Goal: Task Accomplishment & Management: Manage account settings

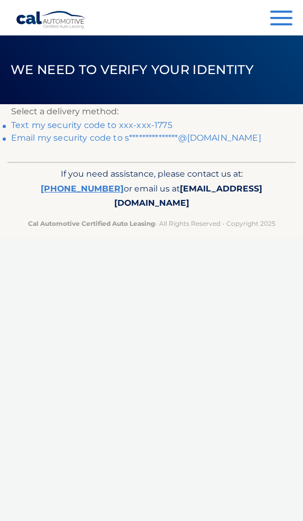
click at [153, 123] on link "Text my security code to xxx-xxx-1775" at bounding box center [91, 125] width 161 height 10
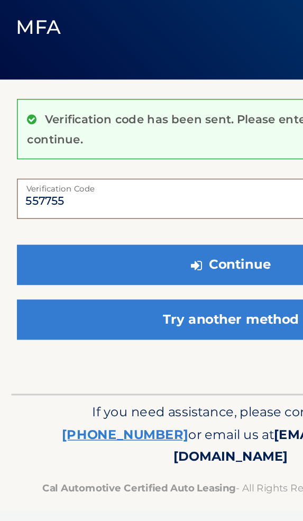
type input "557755"
click at [153, 213] on button "Continue" at bounding box center [151, 226] width 281 height 26
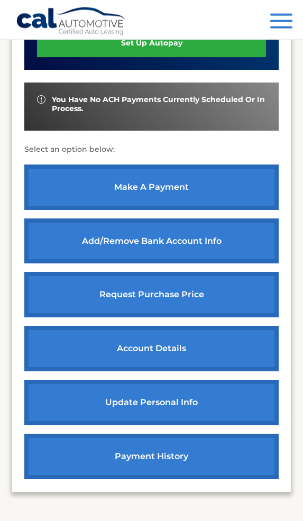
scroll to position [345, 0]
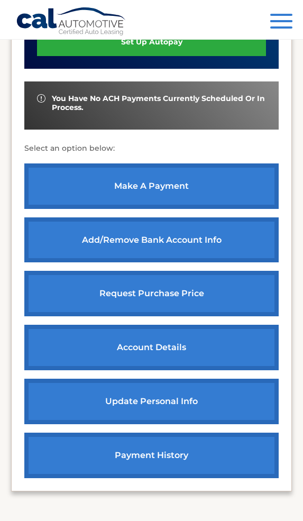
click at [152, 436] on link "payment history" at bounding box center [151, 454] width 254 height 45
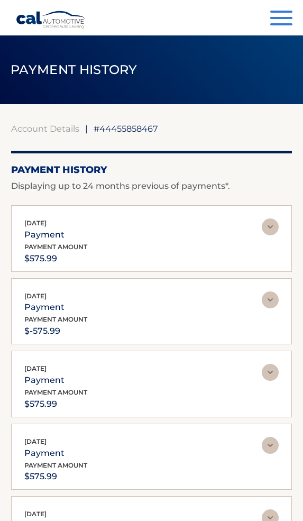
click at [263, 235] on img at bounding box center [270, 226] width 17 height 17
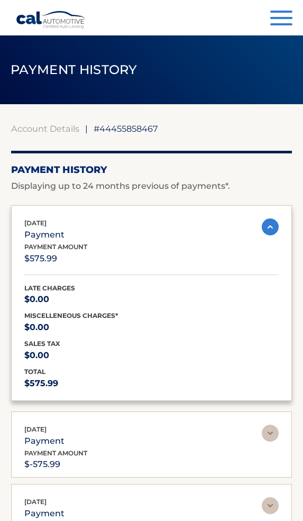
click at [282, 15] on button "Menu" at bounding box center [281, 19] width 22 height 17
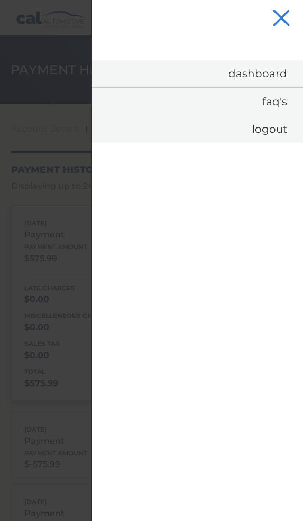
click at [272, 82] on link "Dashboard" at bounding box center [197, 73] width 211 height 27
click at [262, 79] on link "Dashboard" at bounding box center [197, 73] width 211 height 27
click at [265, 75] on link "Dashboard" at bounding box center [197, 73] width 211 height 27
click at [259, 78] on link "Dashboard" at bounding box center [197, 73] width 211 height 27
click at [255, 84] on link "Dashboard" at bounding box center [197, 73] width 211 height 27
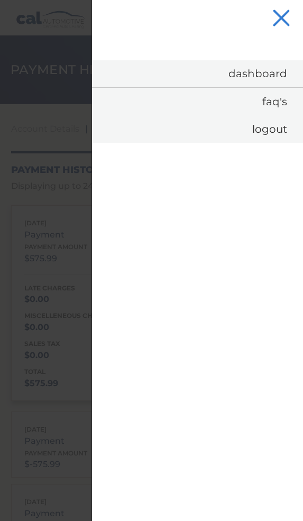
click at [256, 80] on link "Dashboard" at bounding box center [197, 73] width 211 height 27
click at [253, 82] on link "Dashboard" at bounding box center [197, 73] width 211 height 27
click at [248, 84] on link "Dashboard" at bounding box center [197, 73] width 211 height 27
click at [289, 17] on button "Menu" at bounding box center [281, 19] width 22 height 17
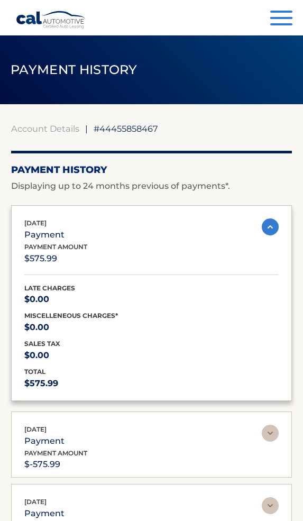
click at [283, 26] on button "Menu" at bounding box center [281, 19] width 22 height 17
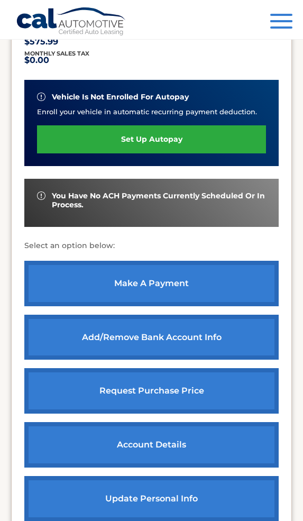
scroll to position [248, 0]
click at [156, 438] on link "account details" at bounding box center [151, 444] width 254 height 45
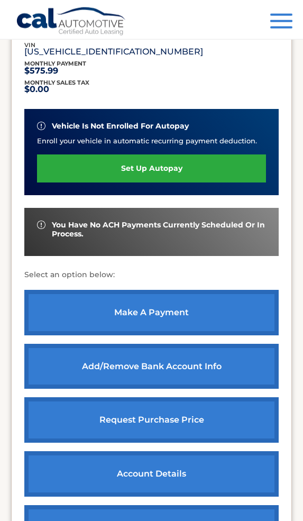
scroll to position [210, 0]
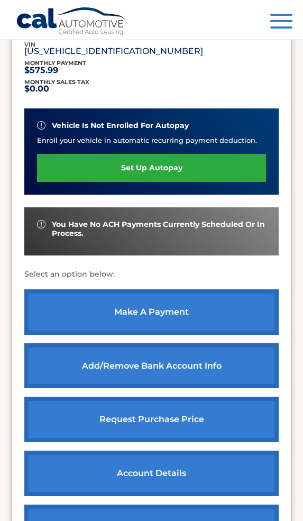
click at [187, 479] on link "account details" at bounding box center [151, 472] width 254 height 45
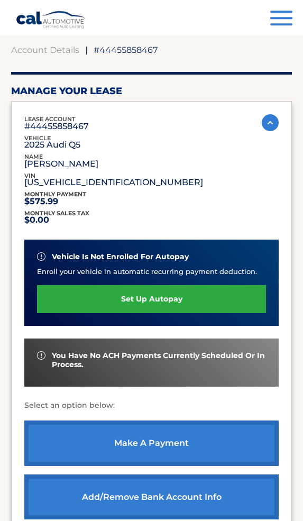
scroll to position [181, 0]
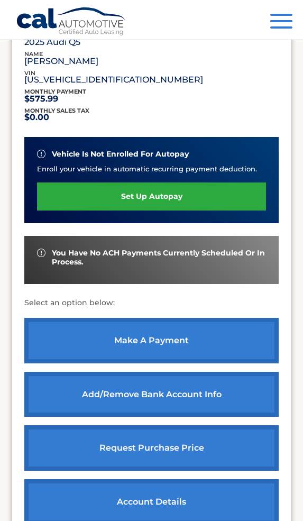
click at [220, 345] on link "make a payment" at bounding box center [151, 340] width 254 height 45
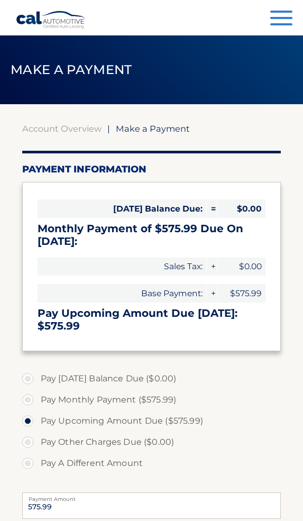
select select "MjMzNjg3OGQtYTExNS00NTlhLTkyOTEtMTFjZjMxNDI4ZmFj"
click at [282, 25] on span "button" at bounding box center [281, 24] width 22 height 2
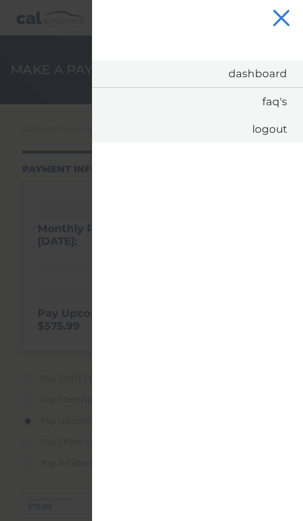
click at [263, 76] on link "Dashboard" at bounding box center [197, 73] width 211 height 27
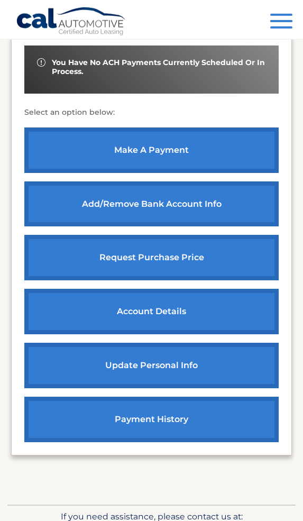
scroll to position [388, 0]
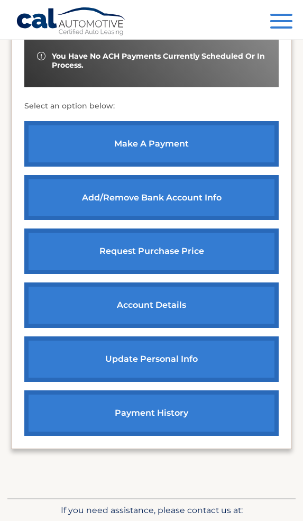
click at [193, 415] on link "payment history" at bounding box center [151, 412] width 254 height 45
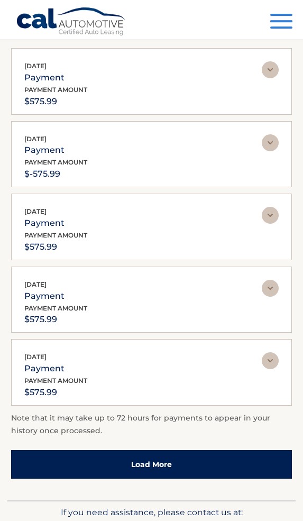
scroll to position [160, 0]
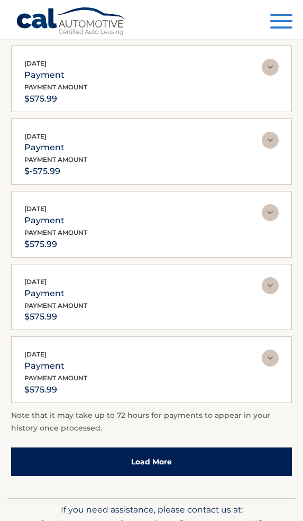
click at [218, 450] on link "Load More" at bounding box center [151, 461] width 281 height 29
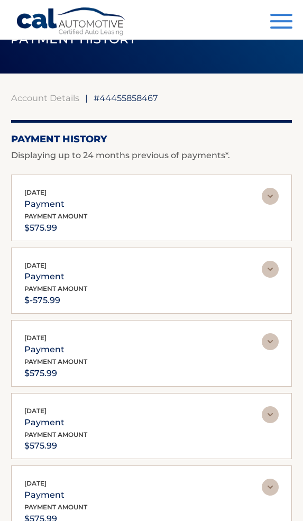
scroll to position [0, 0]
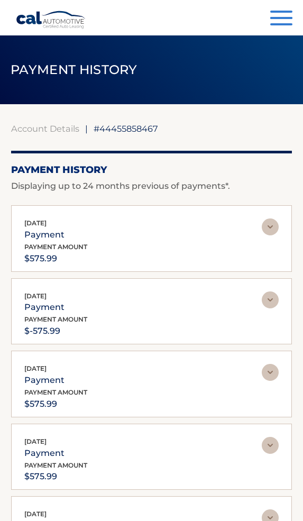
click at [280, 25] on span "button" at bounding box center [281, 24] width 22 height 2
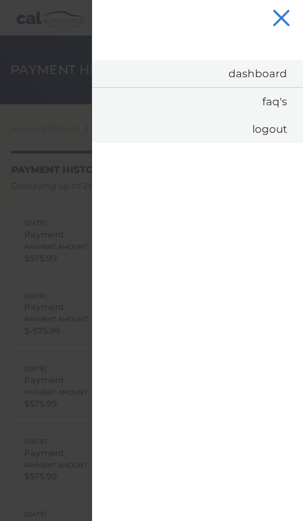
click at [256, 75] on link "Dashboard" at bounding box center [197, 73] width 211 height 27
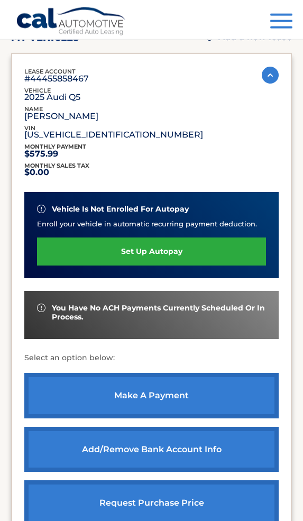
scroll to position [144, 0]
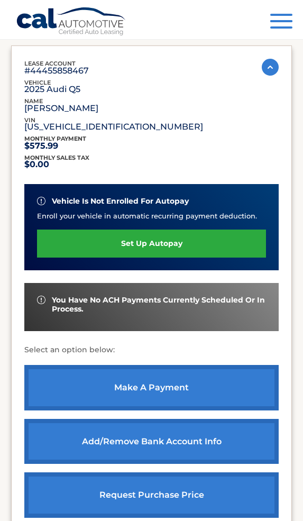
click at [277, 66] on img at bounding box center [270, 67] width 17 height 17
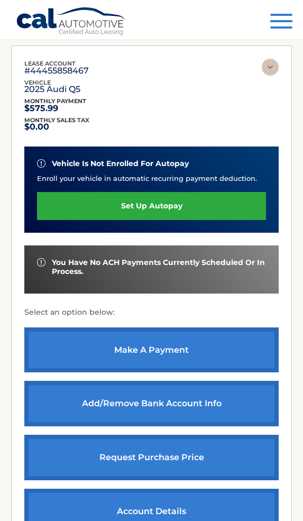
scroll to position [0, 0]
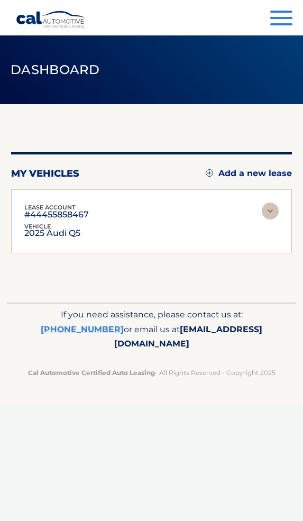
click at [268, 206] on img at bounding box center [270, 210] width 17 height 17
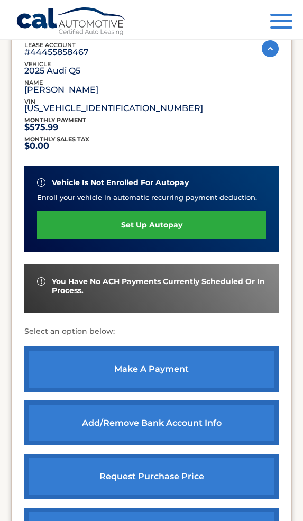
scroll to position [162, 0]
